Goal: Task Accomplishment & Management: Manage account settings

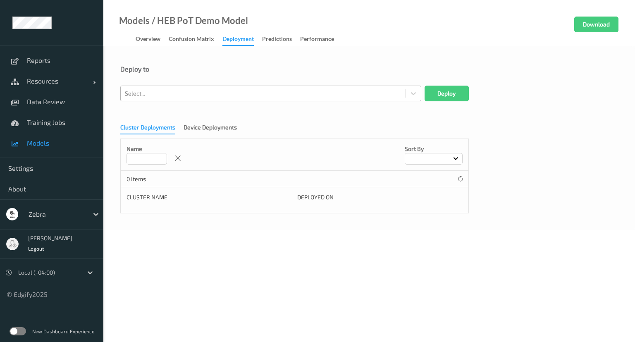
click at [173, 95] on div at bounding box center [263, 93] width 276 height 10
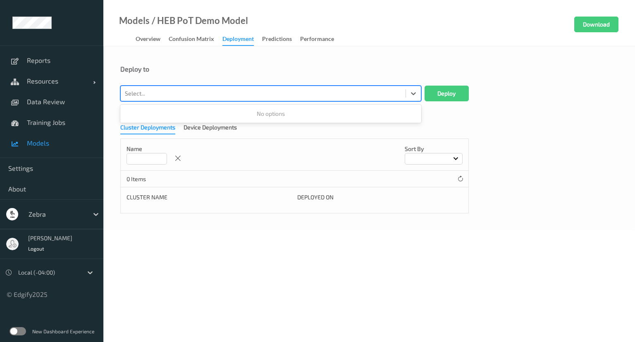
click at [174, 93] on div at bounding box center [263, 93] width 276 height 10
click at [173, 95] on div at bounding box center [263, 93] width 276 height 10
click at [52, 86] on link "Resources" at bounding box center [51, 81] width 103 height 21
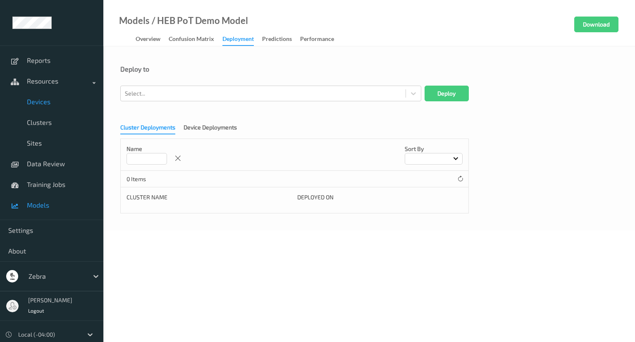
click at [55, 107] on link "Devices" at bounding box center [51, 101] width 103 height 21
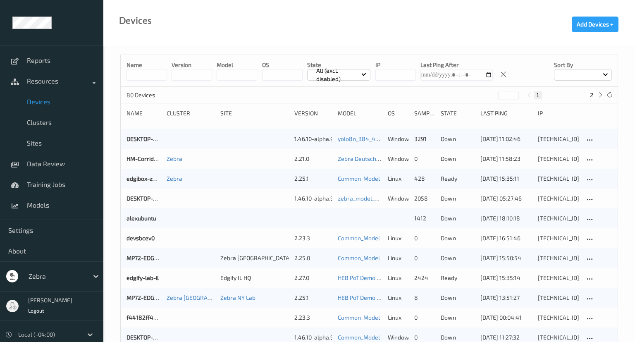
click at [156, 76] on input at bounding box center [146, 75] width 40 height 12
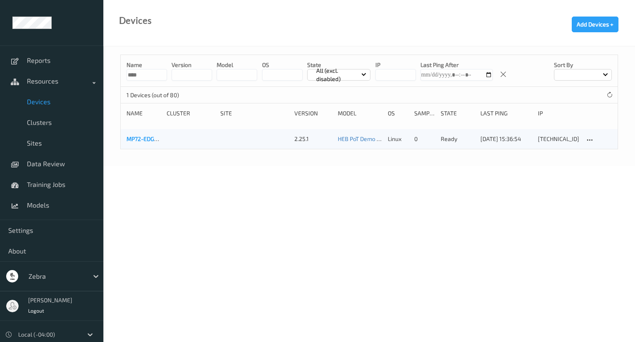
type input "****"
click at [134, 138] on link "MP72-EDGE6628" at bounding box center [148, 138] width 45 height 7
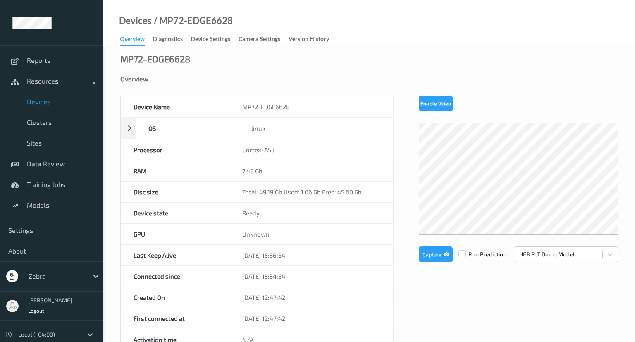
click at [213, 34] on link "Device Settings" at bounding box center [215, 39] width 48 height 12
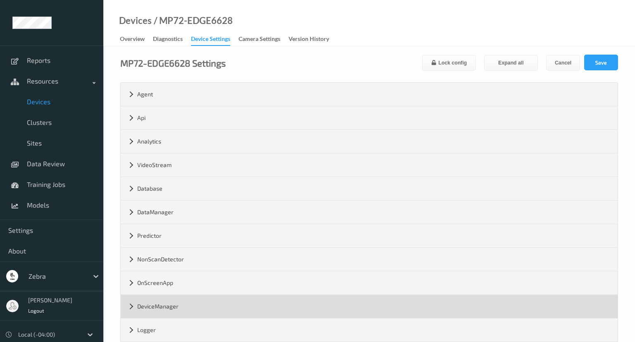
scroll to position [133, 0]
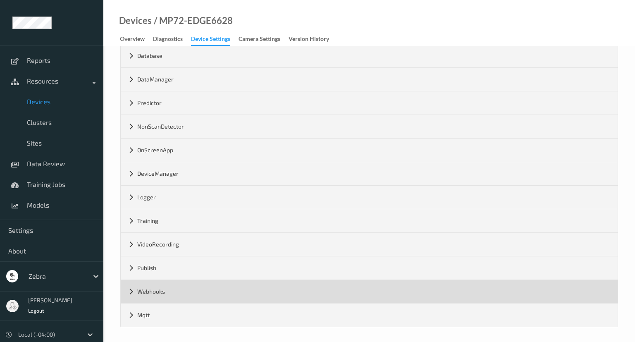
click at [183, 291] on div "Webhooks" at bounding box center [369, 291] width 497 height 23
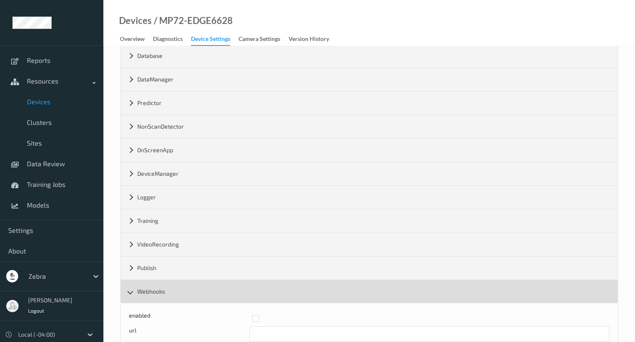
scroll to position [180, 0]
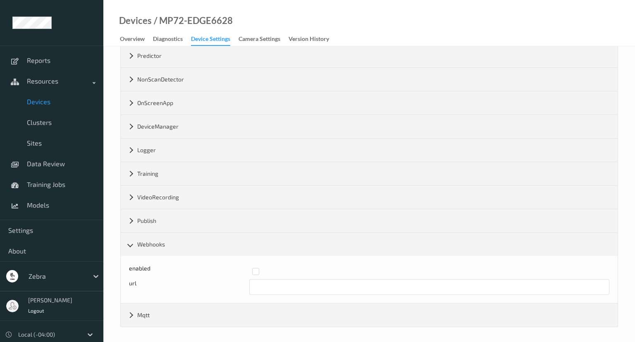
click at [259, 269] on div at bounding box center [428, 271] width 352 height 7
click at [261, 284] on input "text" at bounding box center [429, 287] width 360 height 16
click at [307, 283] on input "[URL][TECHNICAL_ID]" at bounding box center [429, 287] width 360 height 16
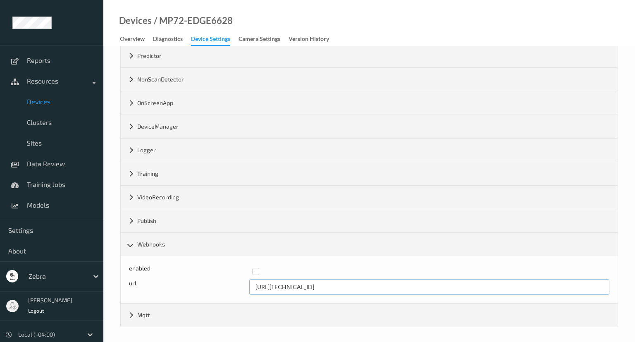
click at [303, 285] on input "[URL][TECHNICAL_ID]" at bounding box center [429, 287] width 360 height 16
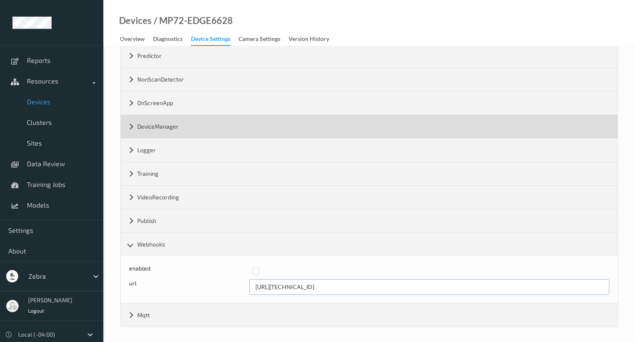
scroll to position [0, 0]
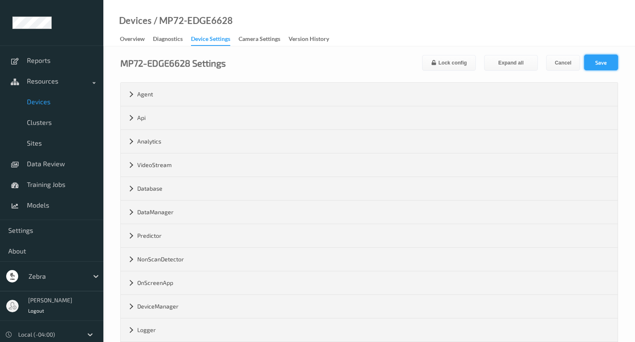
type input "[URL][TECHNICAL_ID]"
click at [597, 65] on button "Save" at bounding box center [601, 63] width 34 height 16
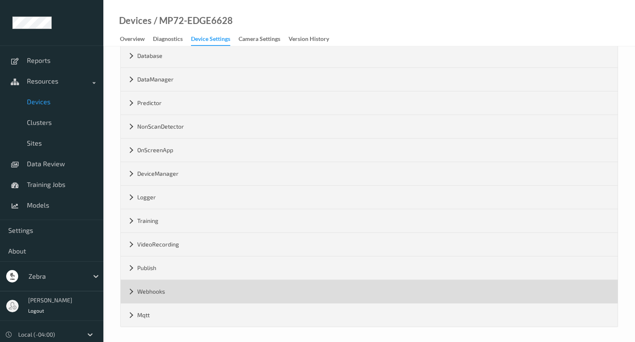
click at [131, 293] on div "Webhooks" at bounding box center [369, 291] width 497 height 23
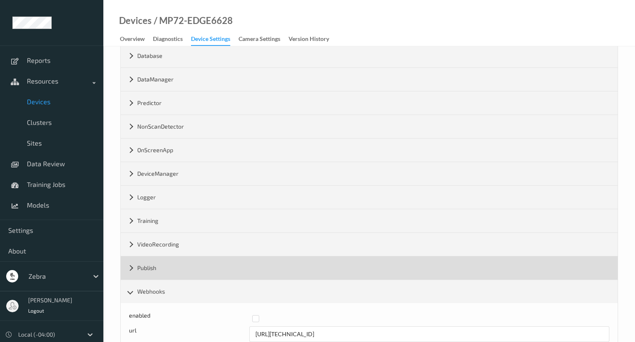
scroll to position [180, 0]
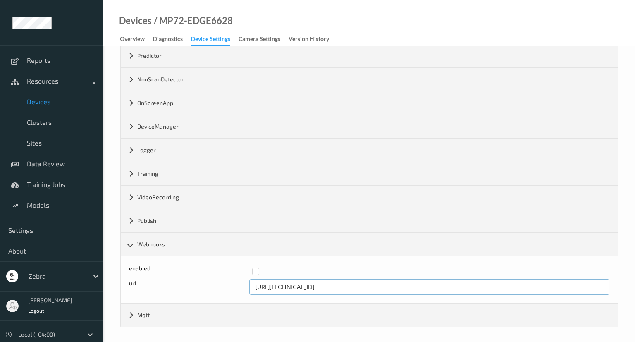
drag, startPoint x: 271, startPoint y: 285, endPoint x: 304, endPoint y: 280, distance: 33.4
click at [304, 280] on input "[URL][TECHNICAL_ID]" at bounding box center [429, 287] width 360 height 16
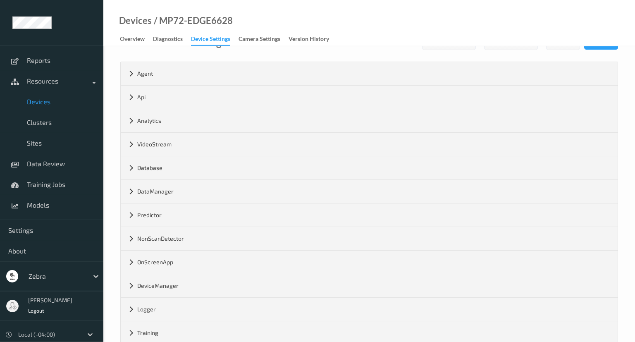
scroll to position [0, 0]
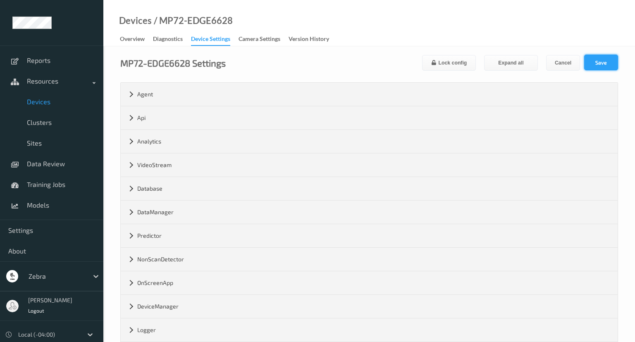
type input "[URL][TECHNICAL_ID]"
click at [606, 62] on button "Save" at bounding box center [601, 63] width 34 height 16
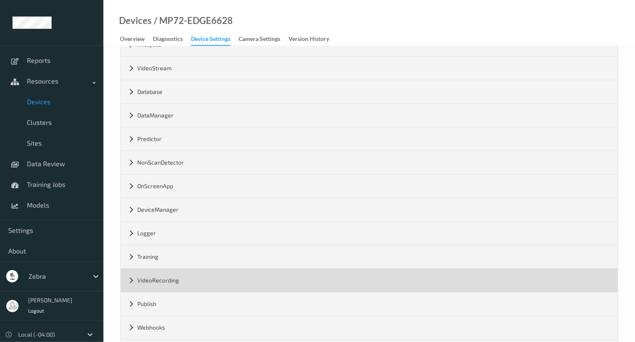
scroll to position [133, 0]
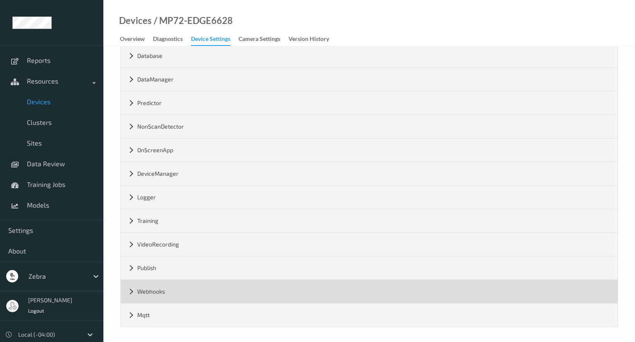
click at [128, 285] on div "Webhooks" at bounding box center [369, 291] width 497 height 23
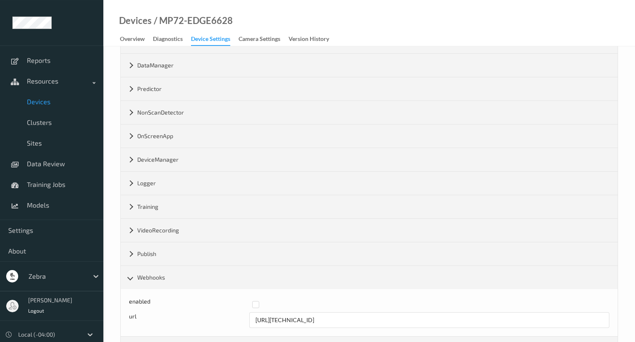
scroll to position [147, 0]
click at [308, 309] on div "enabled" at bounding box center [369, 304] width 480 height 15
click at [306, 313] on input "[URL][TECHNICAL_ID]" at bounding box center [429, 320] width 360 height 16
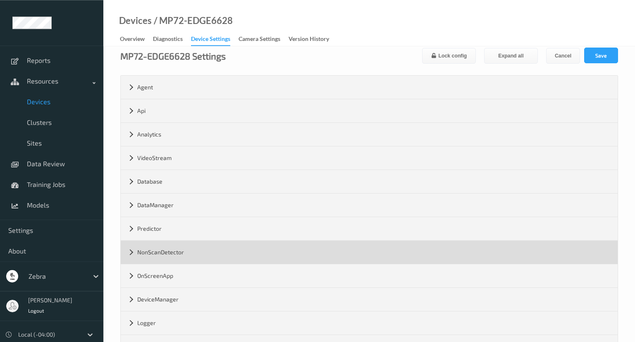
scroll to position [0, 0]
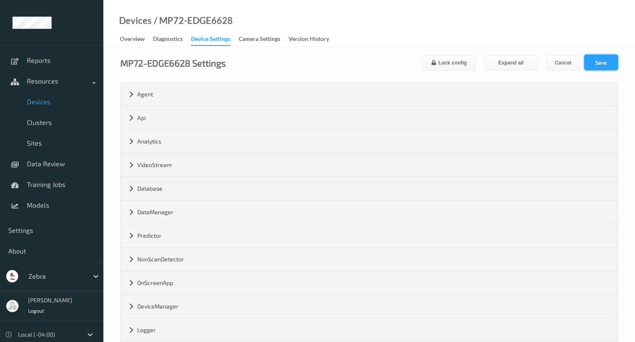
type input "[URL][TECHNICAL_ID]"
click at [596, 60] on button "Save" at bounding box center [601, 63] width 34 height 16
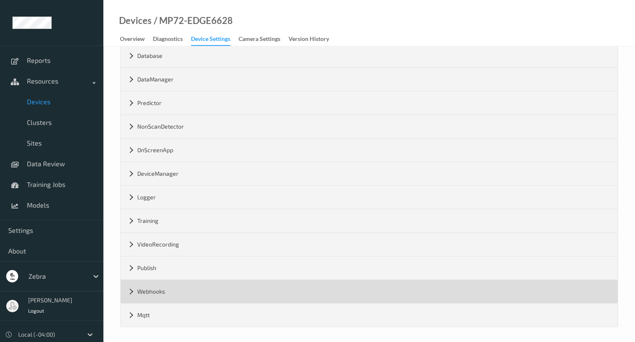
click at [134, 290] on div "Webhooks" at bounding box center [369, 291] width 497 height 23
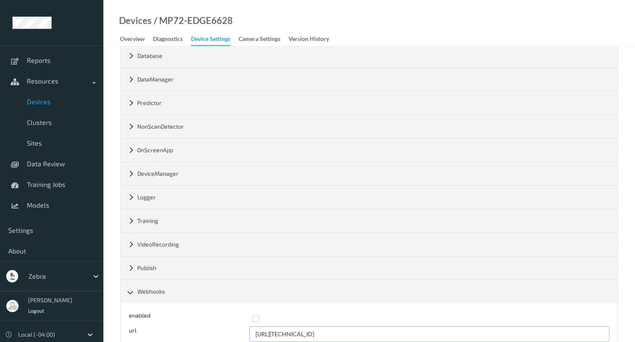
drag, startPoint x: 332, startPoint y: 330, endPoint x: 249, endPoint y: 329, distance: 83.5
click at [249, 329] on input "[URL][TECHNICAL_ID]" at bounding box center [429, 334] width 360 height 16
click at [289, 335] on input "[URL][TECHNICAL_ID]" at bounding box center [429, 334] width 360 height 16
drag, startPoint x: 304, startPoint y: 332, endPoint x: 273, endPoint y: 333, distance: 31.4
click at [273, 333] on input "[URL][TECHNICAL_ID]" at bounding box center [429, 334] width 360 height 16
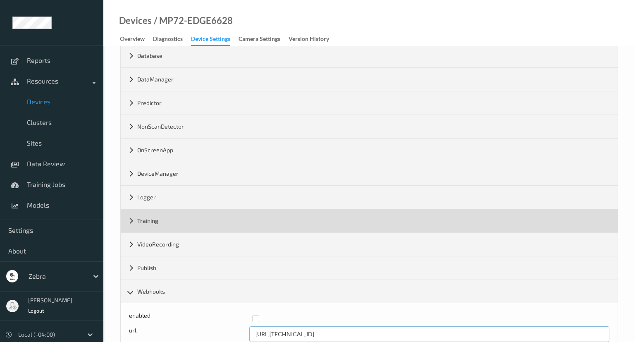
scroll to position [0, 0]
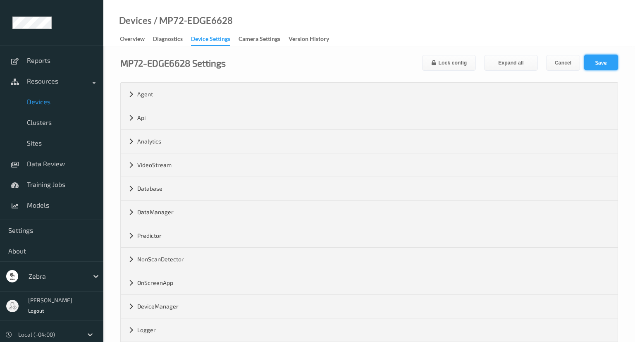
type input "[URL][TECHNICAL_ID]"
click at [593, 58] on button "Save" at bounding box center [601, 63] width 34 height 16
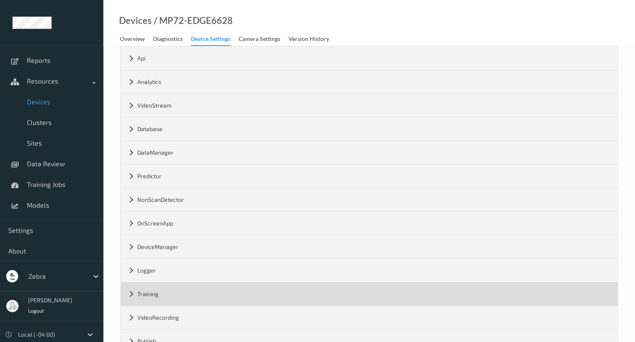
scroll to position [133, 0]
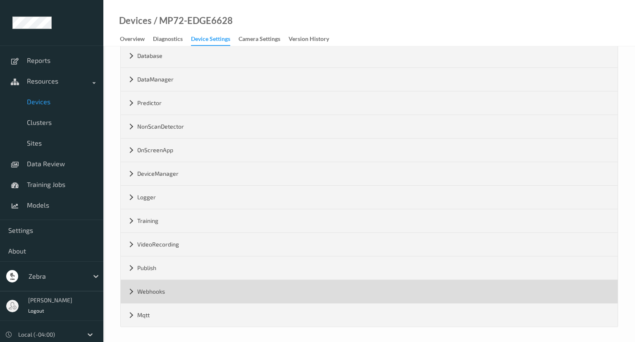
click at [127, 293] on div "Webhooks" at bounding box center [369, 291] width 497 height 23
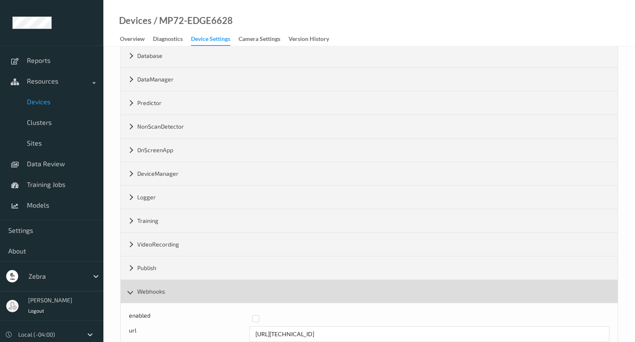
scroll to position [180, 0]
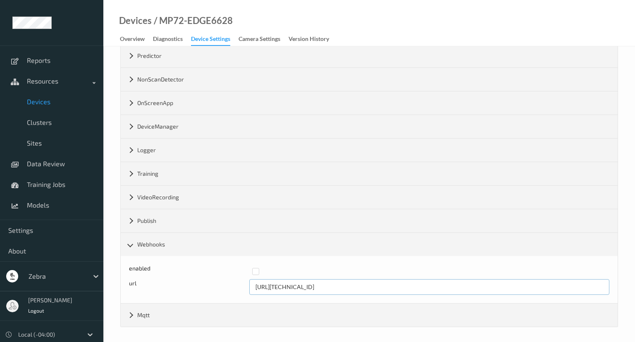
drag, startPoint x: 307, startPoint y: 283, endPoint x: 270, endPoint y: 288, distance: 37.0
click at [270, 288] on input "[URL][TECHNICAL_ID]" at bounding box center [429, 287] width 360 height 16
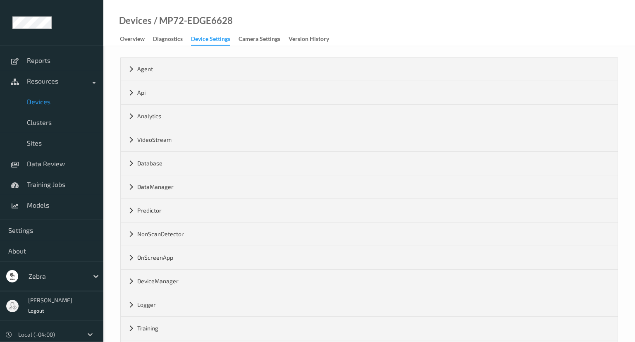
scroll to position [17, 0]
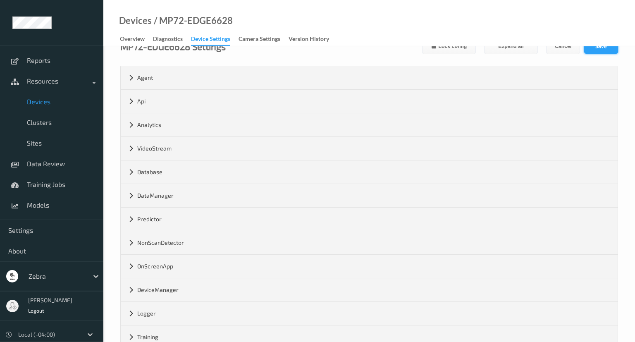
type input "[URL][TECHNICAL_ID]"
click at [595, 48] on button "Save" at bounding box center [601, 46] width 34 height 16
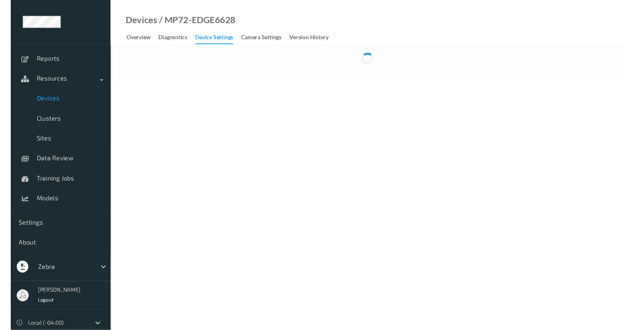
scroll to position [0, 0]
